Goal: Information Seeking & Learning: Learn about a topic

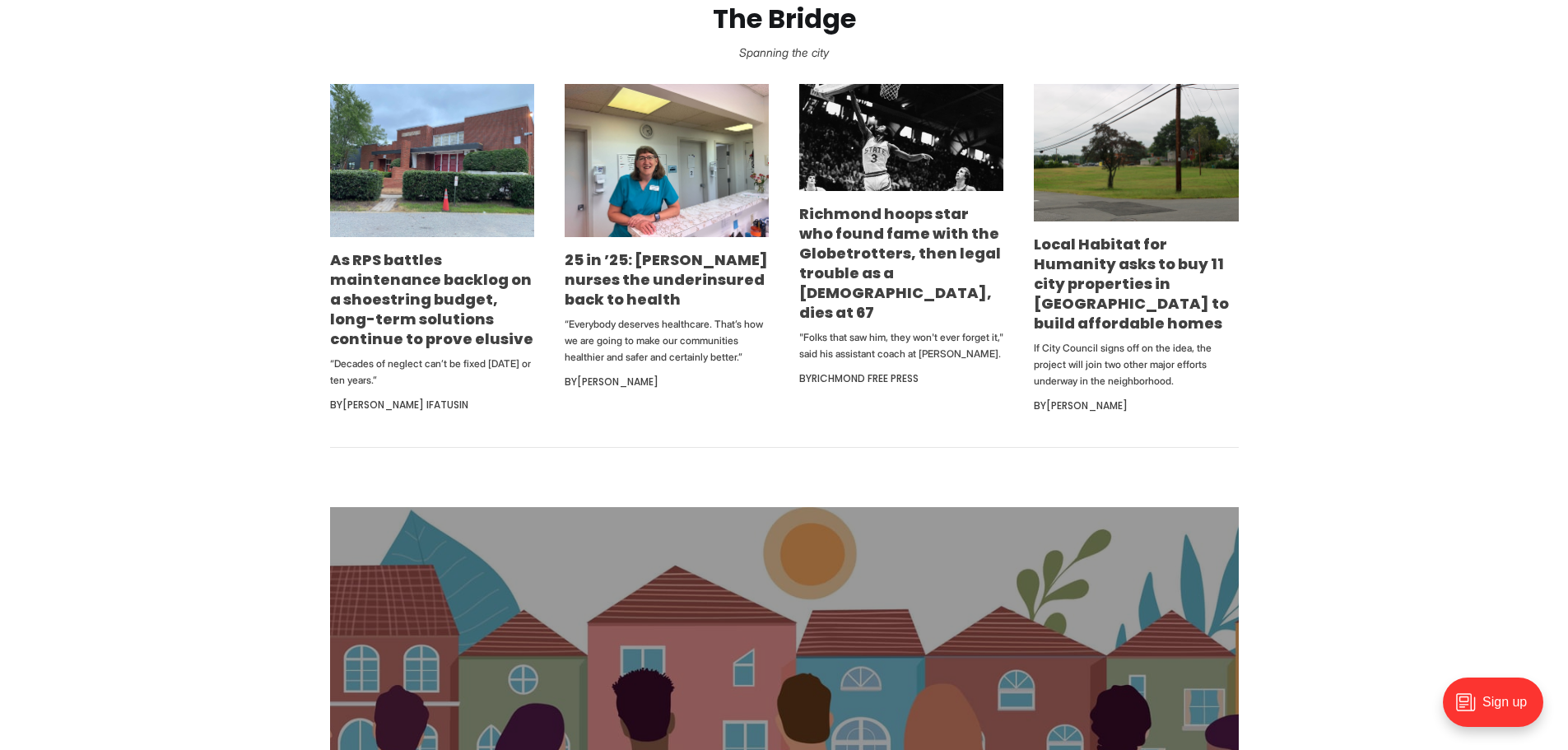
scroll to position [1071, 0]
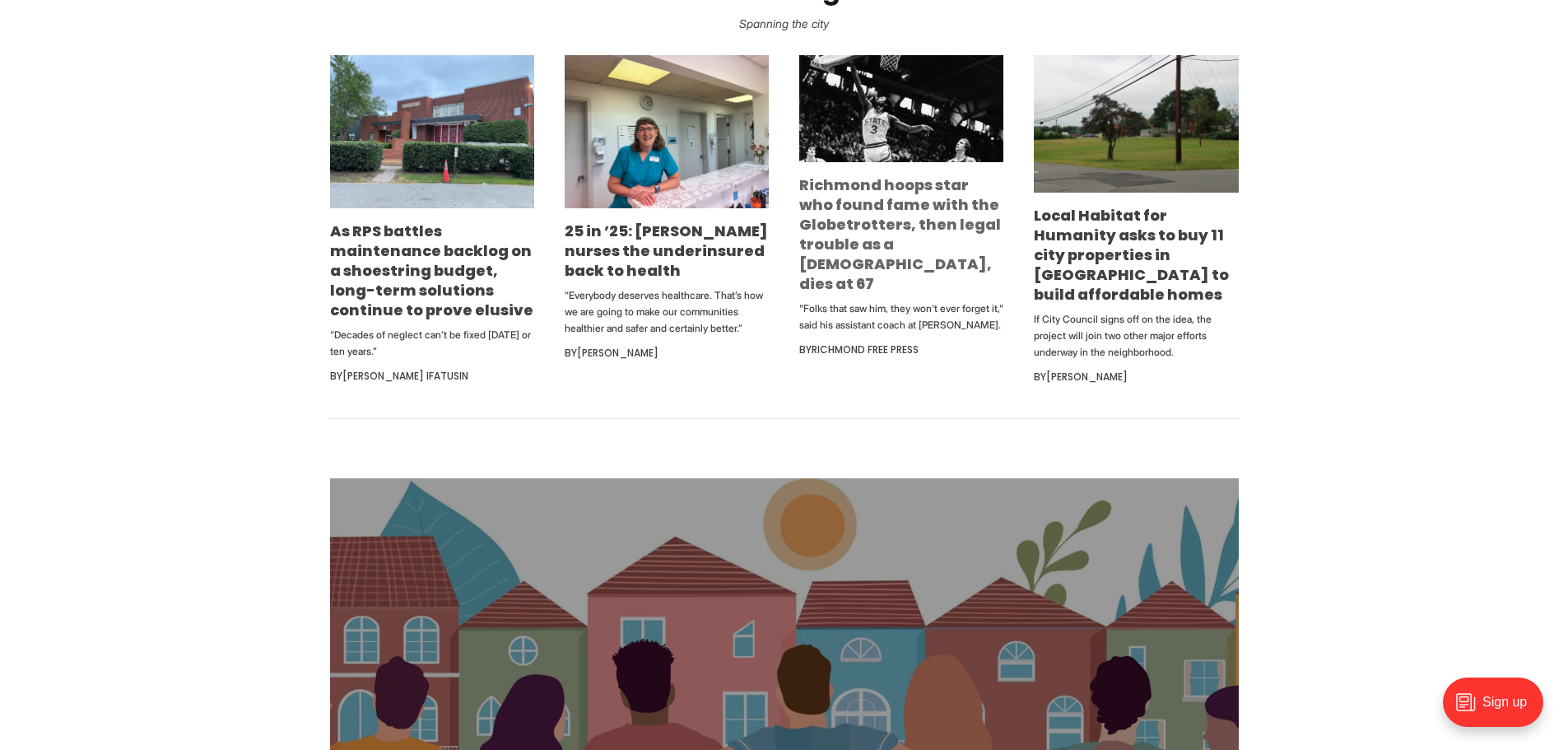
click at [884, 227] on link "Richmond hoops star who found fame with the Globetrotters, then legal trouble a…" at bounding box center [900, 234] width 202 height 120
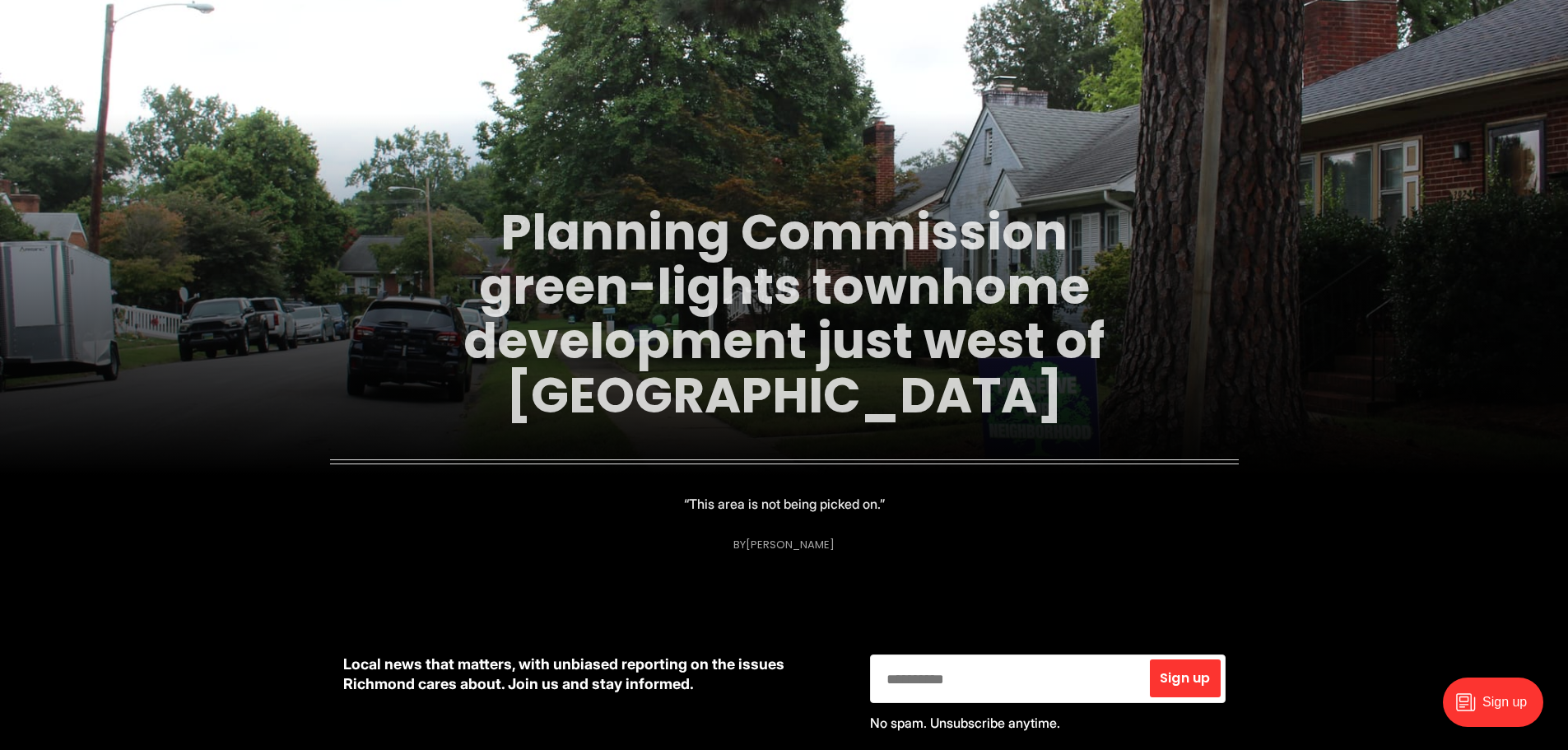
scroll to position [82, 0]
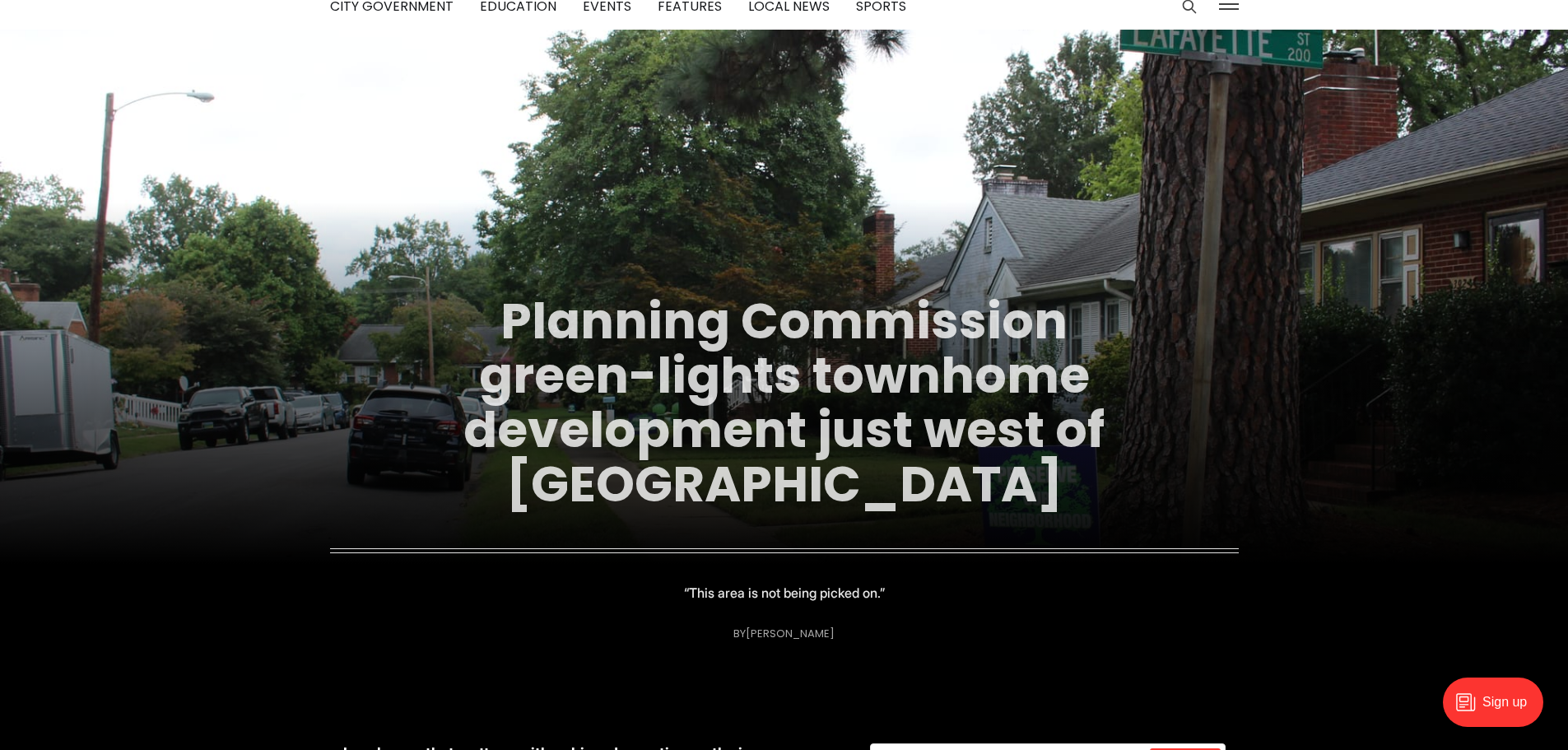
click at [661, 341] on link "Planning Commission green-lights townhome development just west of Carytown" at bounding box center [784, 403] width 641 height 232
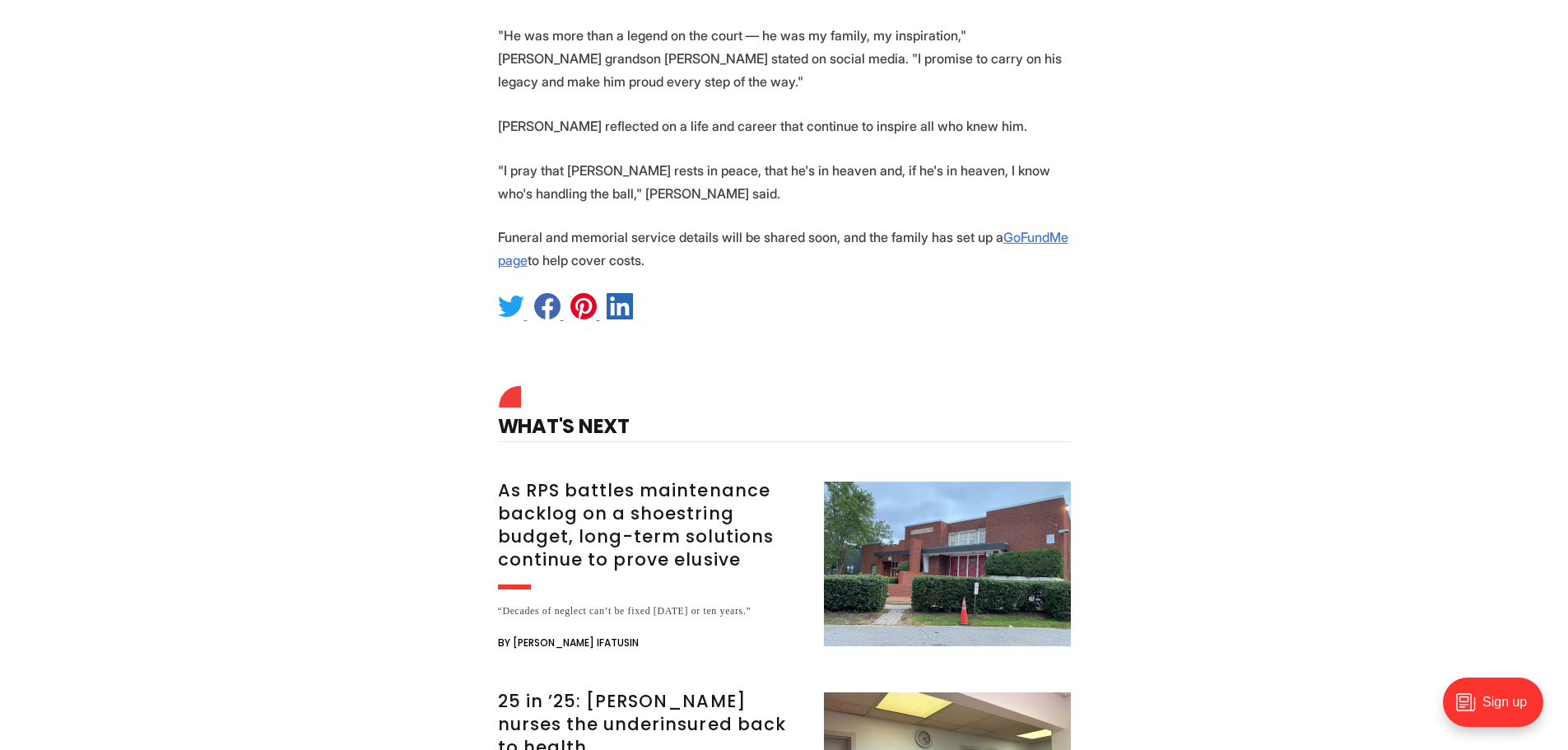
scroll to position [2470, 0]
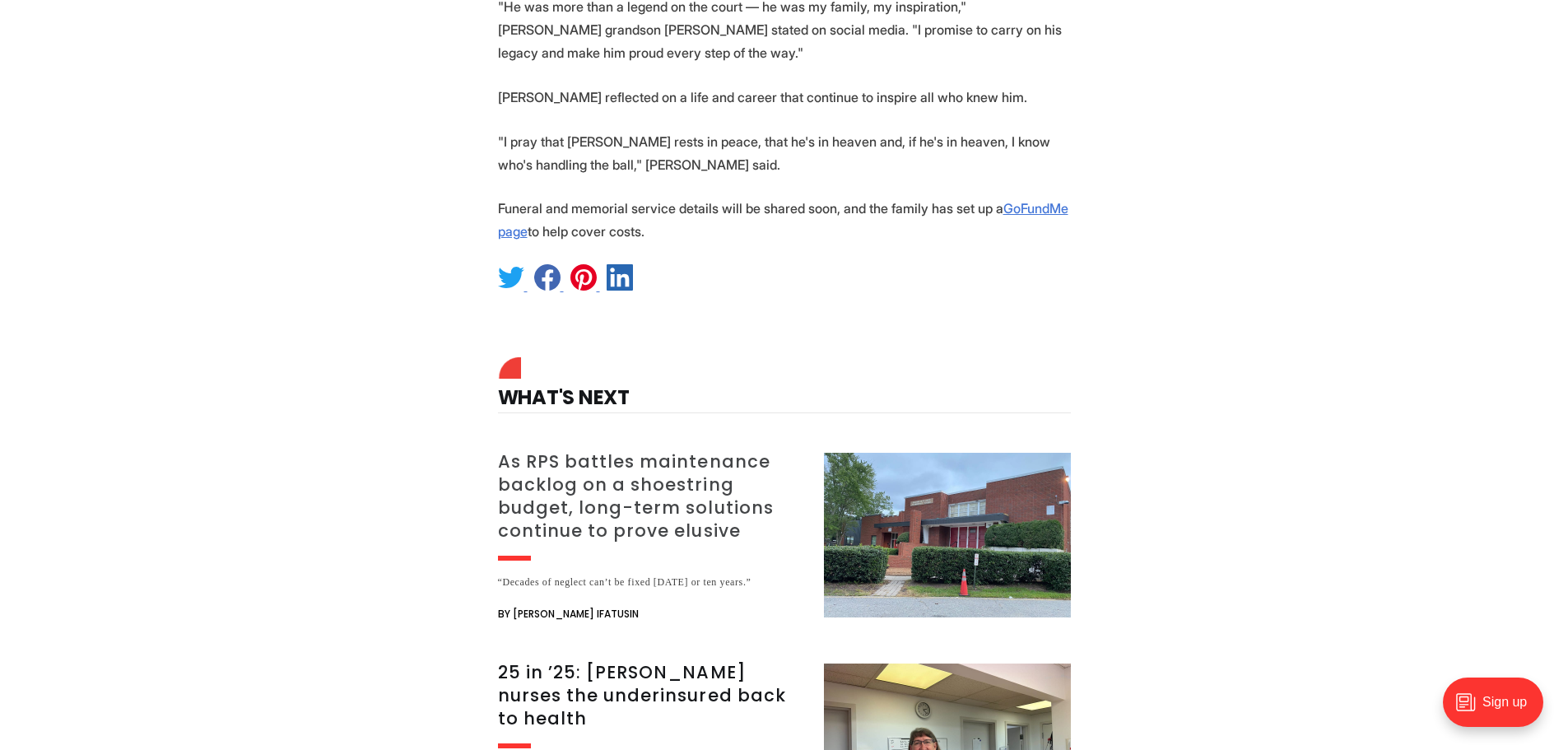
click at [702, 451] on h3 "As RPS battles maintenance backlog on a shoestring budget, long-term solutions …" at bounding box center [651, 497] width 307 height 92
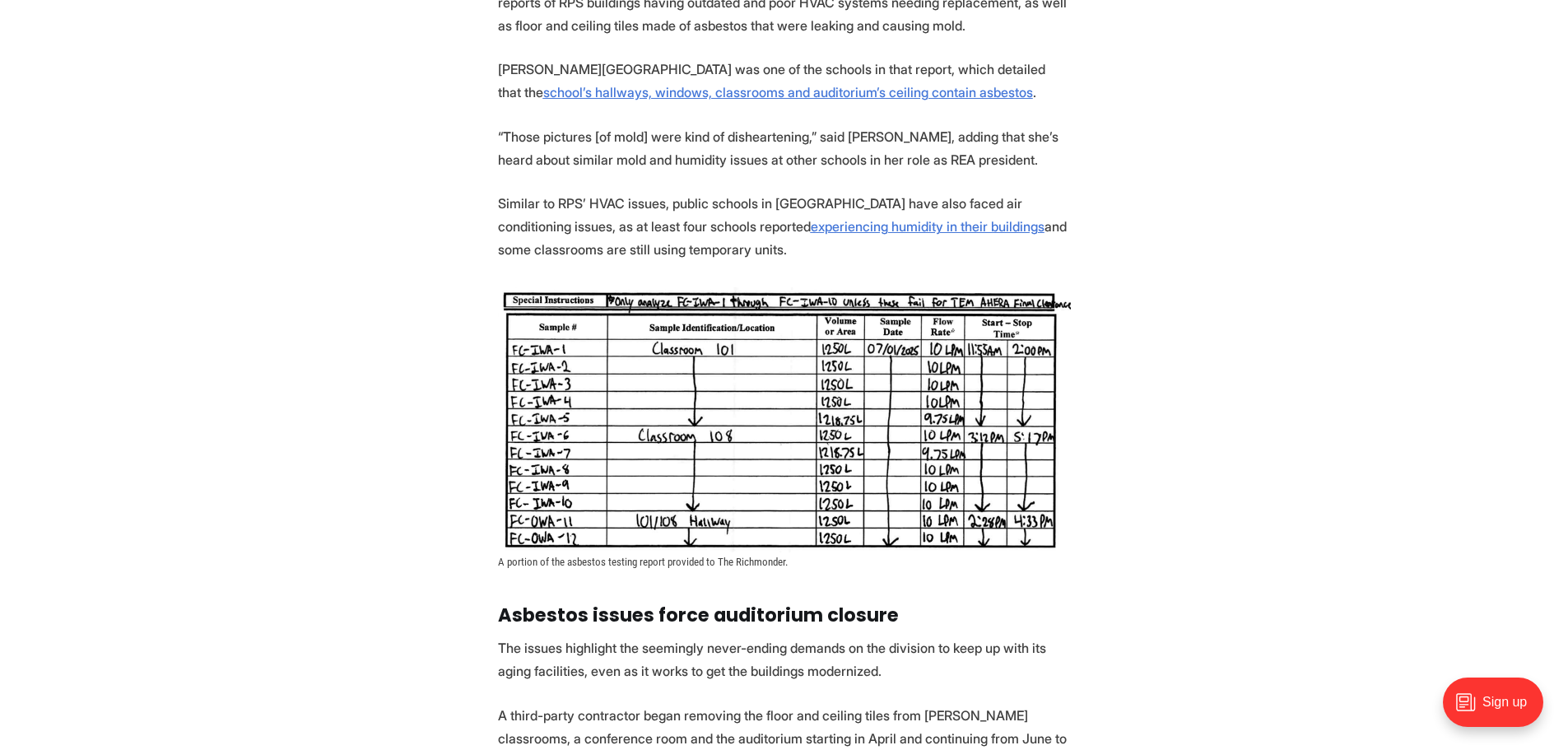
scroll to position [1894, 0]
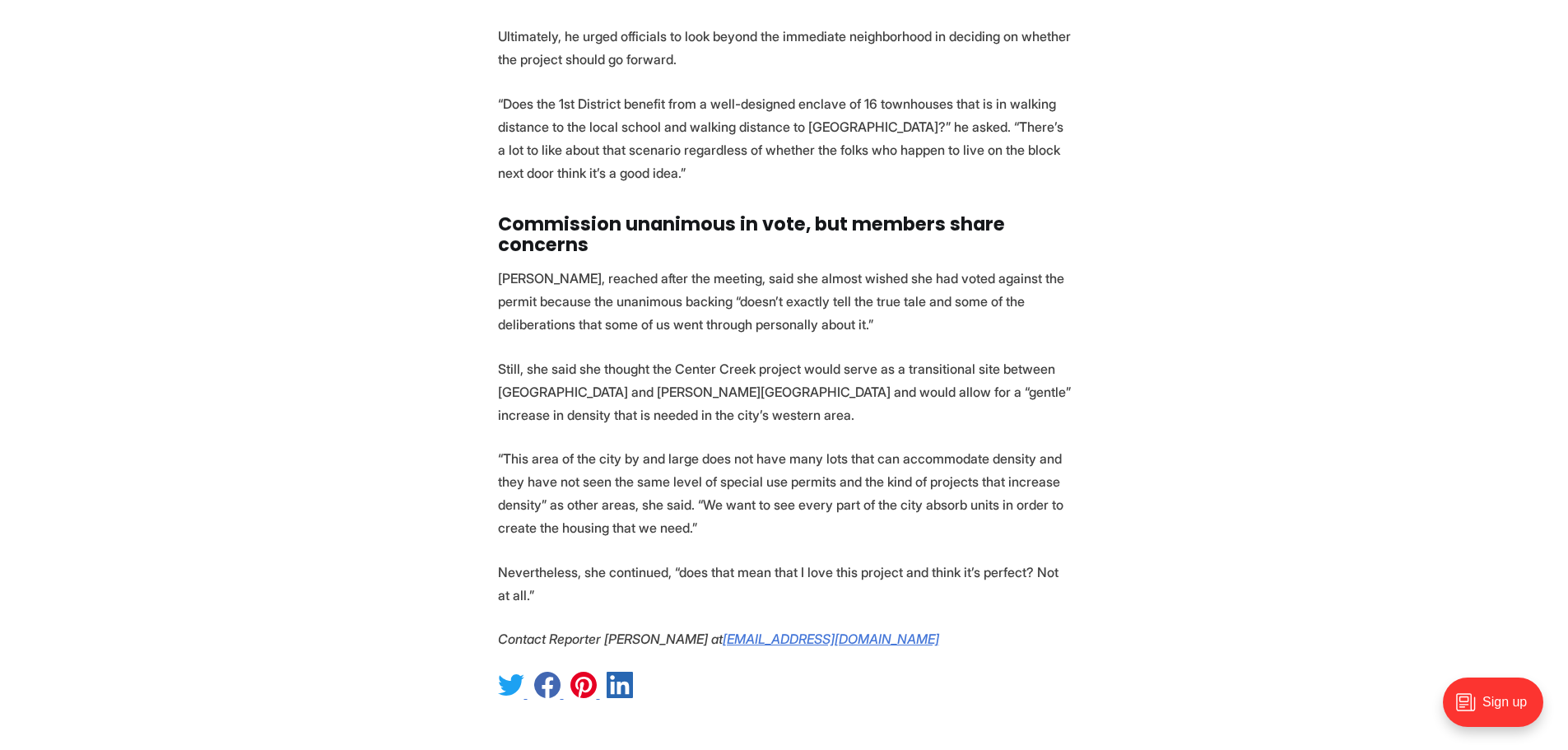
scroll to position [5599, 0]
